Goal: Navigation & Orientation: Find specific page/section

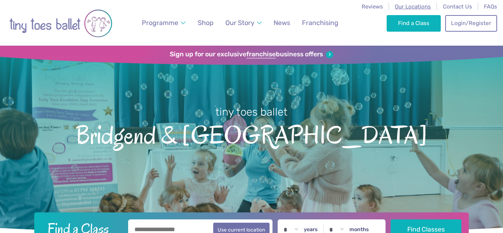
click at [408, 6] on span "Our Locations" at bounding box center [412, 6] width 36 height 7
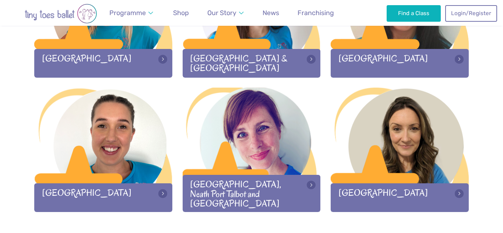
scroll to position [985, 0]
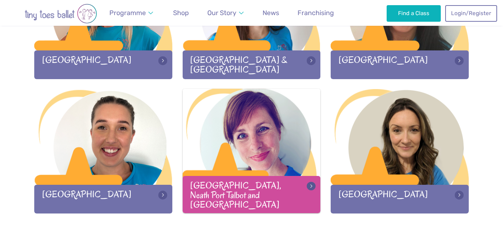
click at [256, 165] on div at bounding box center [252, 137] width 138 height 97
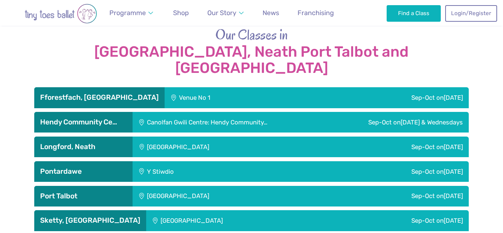
scroll to position [1215, 0]
